Goal: Find contact information: Find contact information

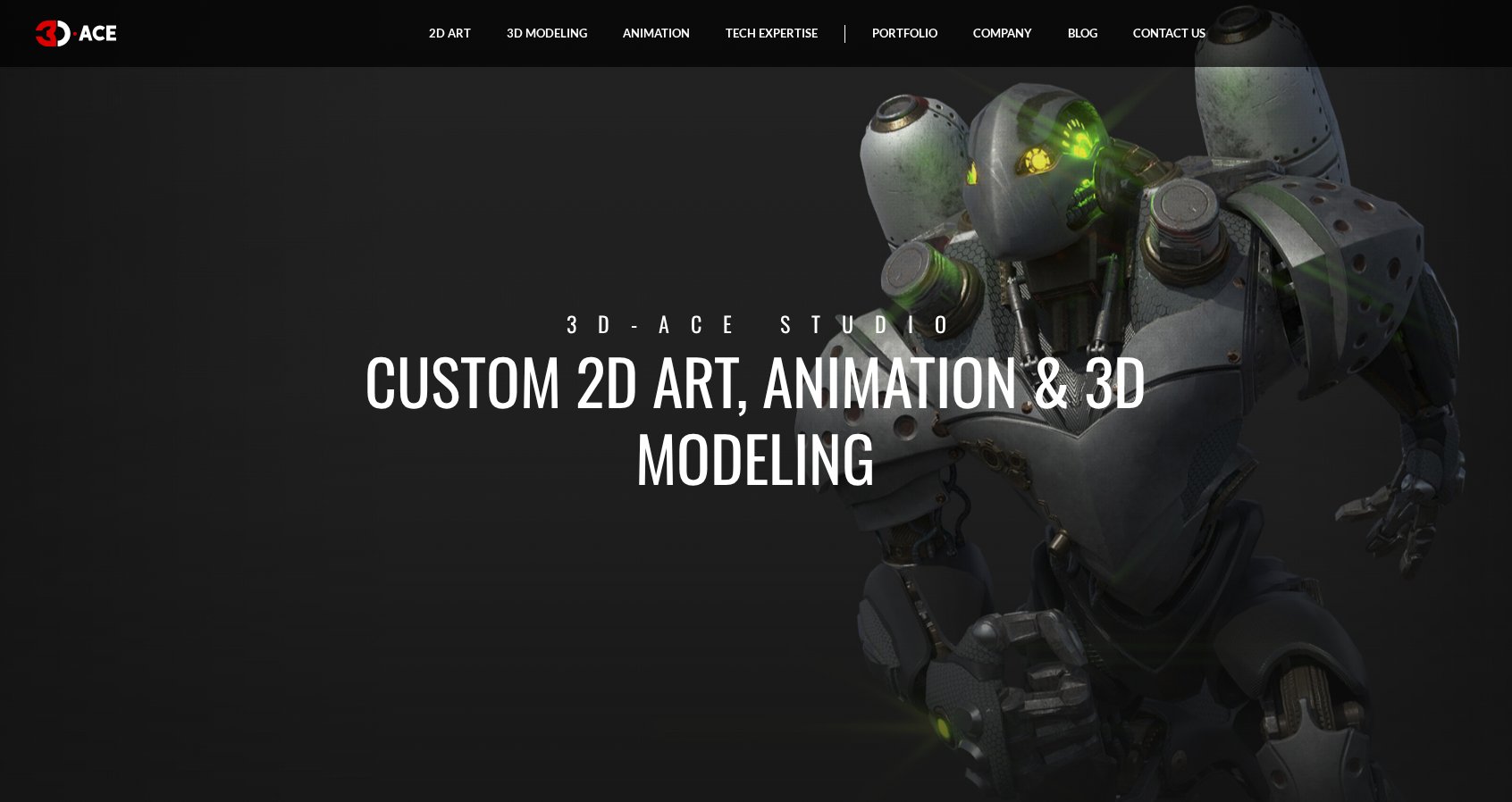
click at [54, 46] on img at bounding box center [76, 33] width 80 height 26
click at [1185, 26] on link "Contact Us" at bounding box center [1170, 33] width 108 height 67
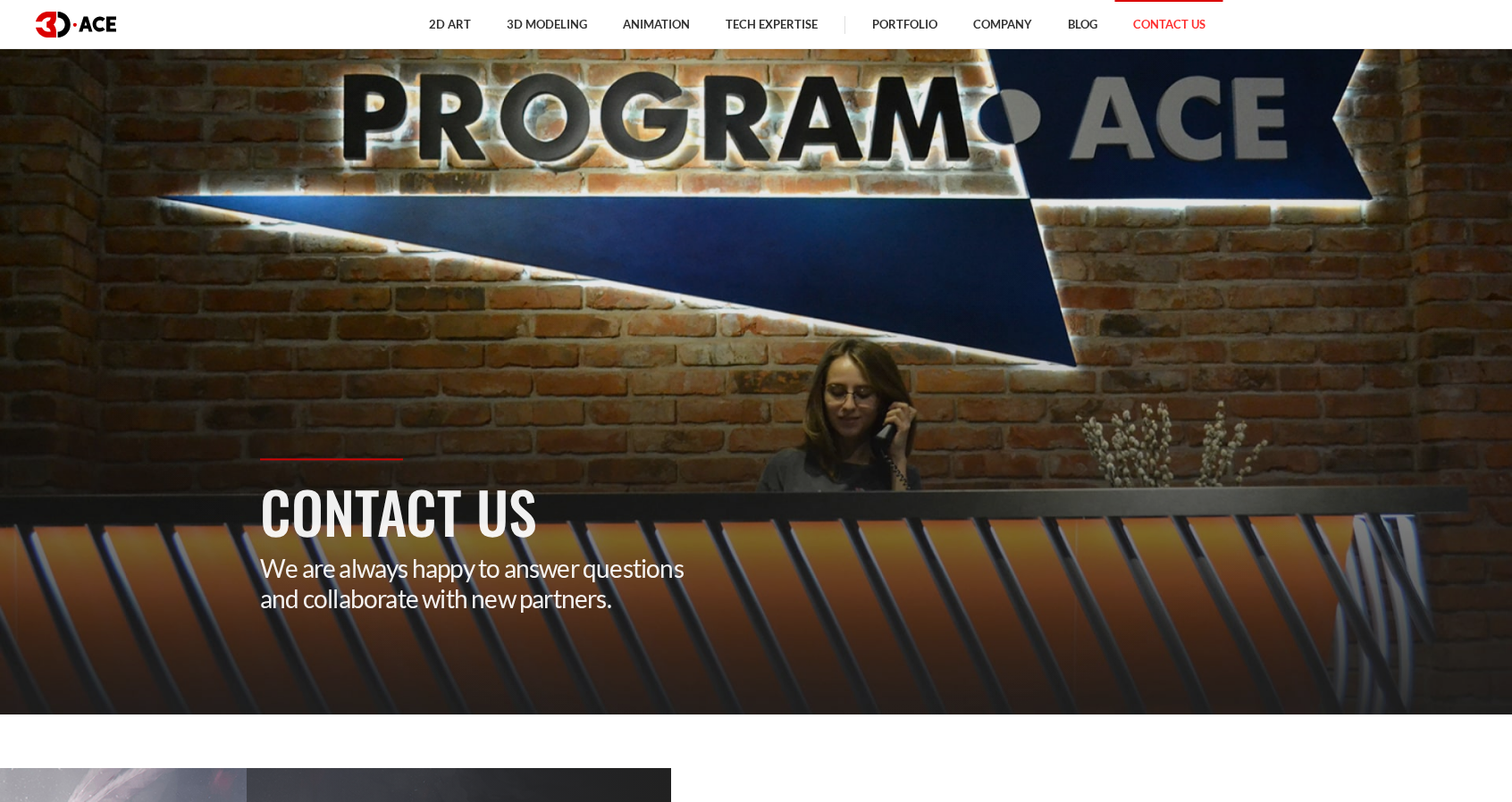
scroll to position [89, 0]
